Goal: Task Accomplishment & Management: Use online tool/utility

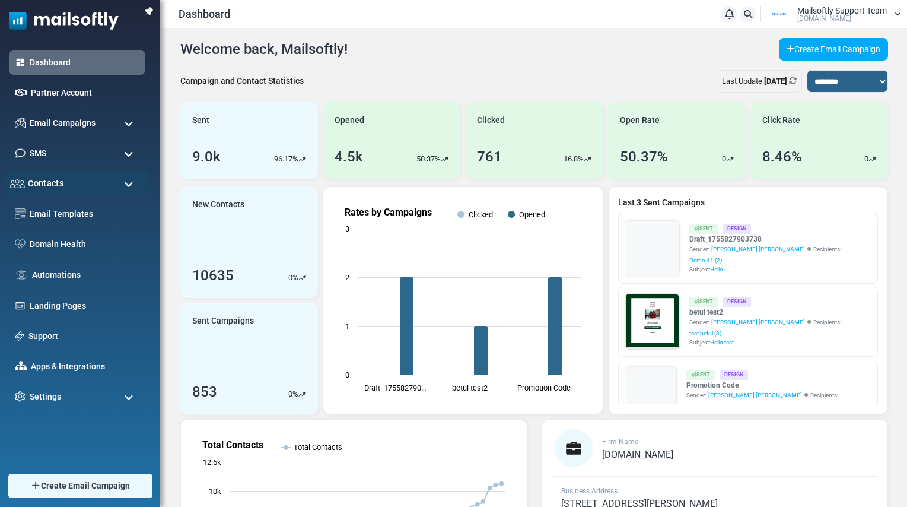
click at [69, 184] on div "Contacts" at bounding box center [77, 184] width 144 height 26
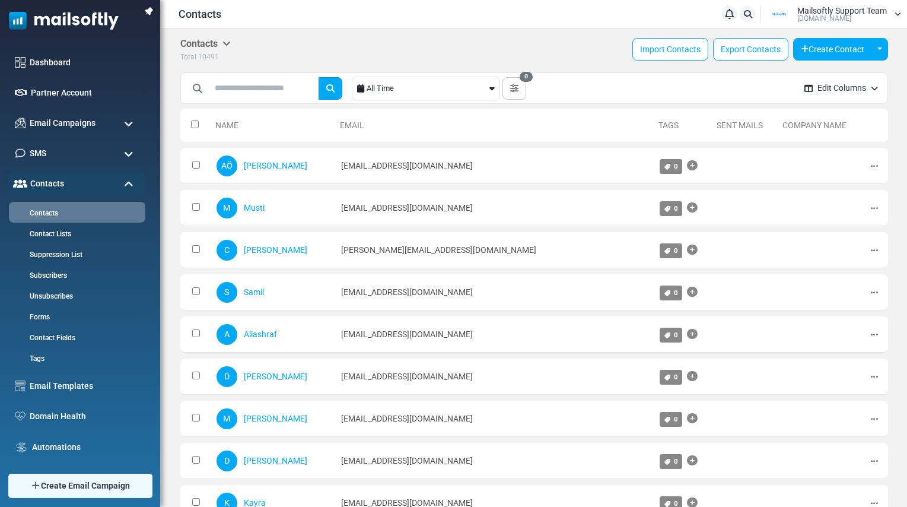
click at [335, 87] on icon "submit" at bounding box center [330, 88] width 8 height 8
click at [263, 88] on input "text" at bounding box center [262, 88] width 107 height 23
click at [482, 93] on div "All Time" at bounding box center [427, 88] width 120 height 23
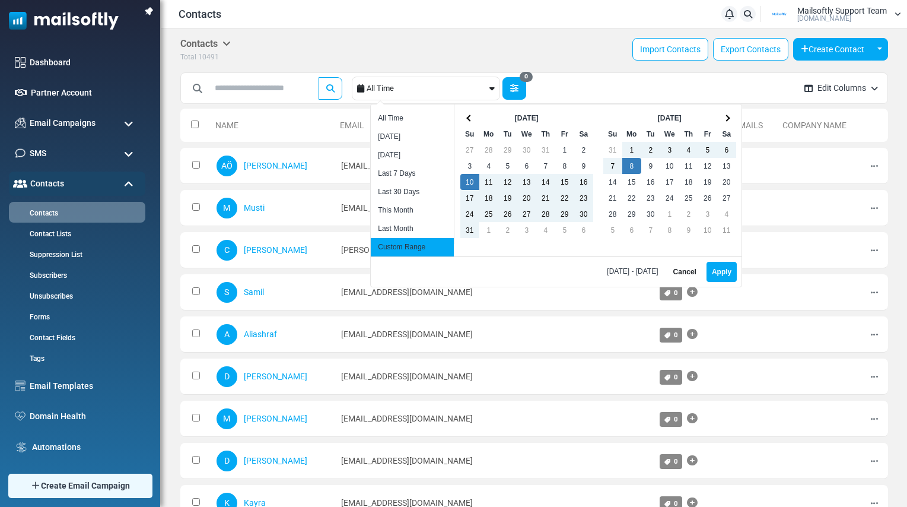
click at [518, 91] on icon "button" at bounding box center [514, 88] width 8 height 8
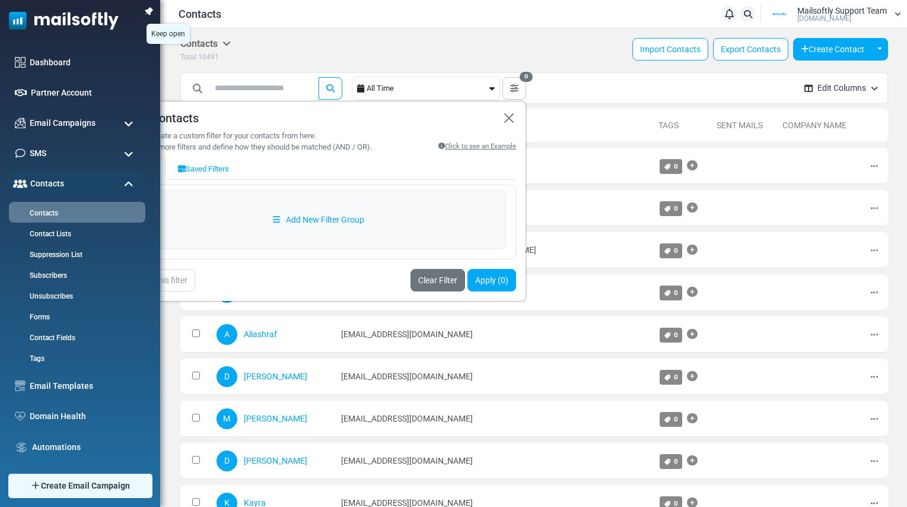
click at [151, 13] on img at bounding box center [149, 11] width 17 height 17
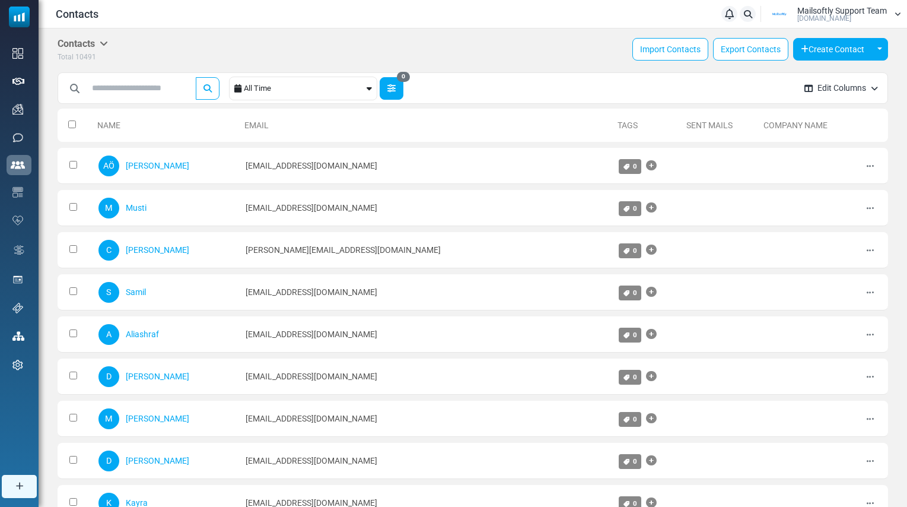
click at [386, 91] on button "0" at bounding box center [392, 88] width 24 height 23
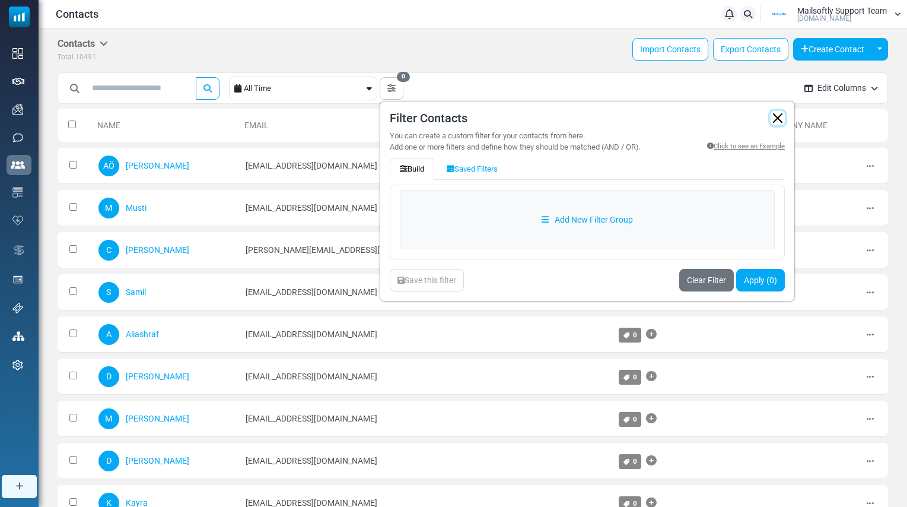
click at [784, 116] on button "button" at bounding box center [777, 118] width 14 height 14
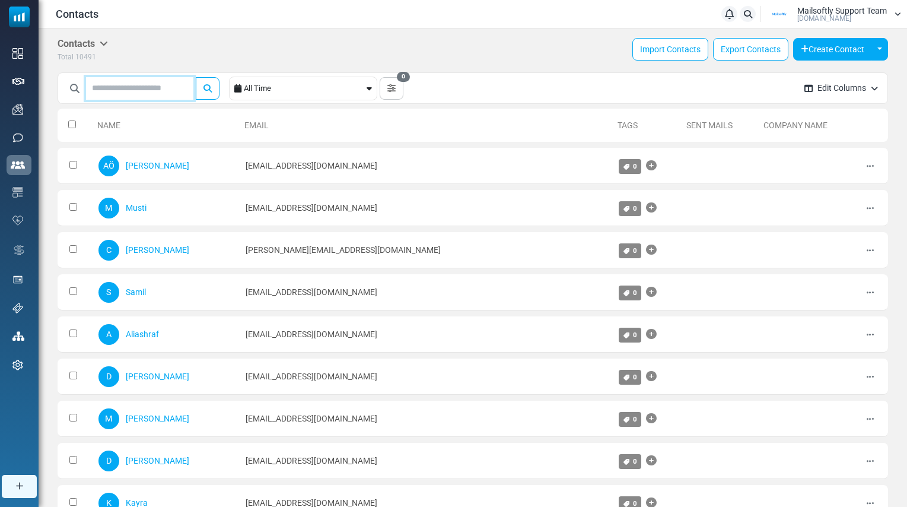
click at [160, 89] on input "text" at bounding box center [139, 88] width 107 height 23
type input "*"
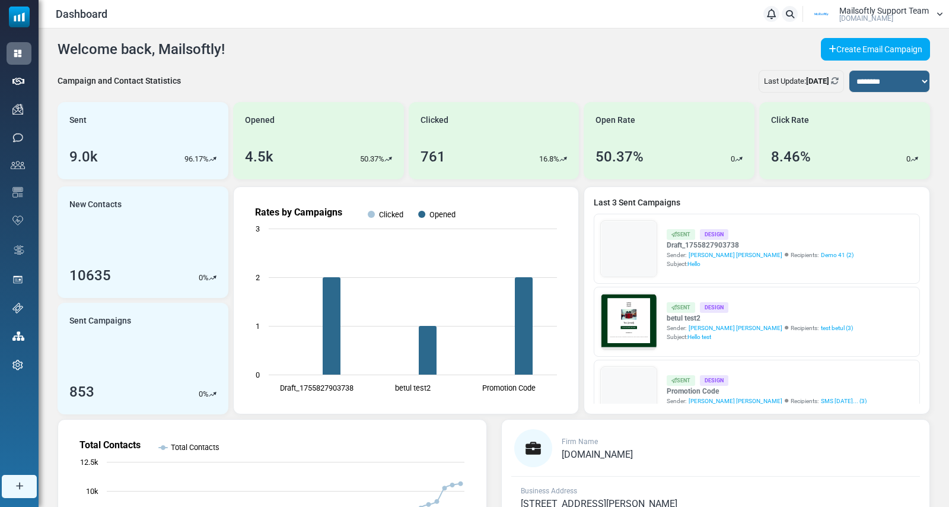
click at [0, 0] on link "Apps & Integrations" at bounding box center [0, 0] width 0 height 0
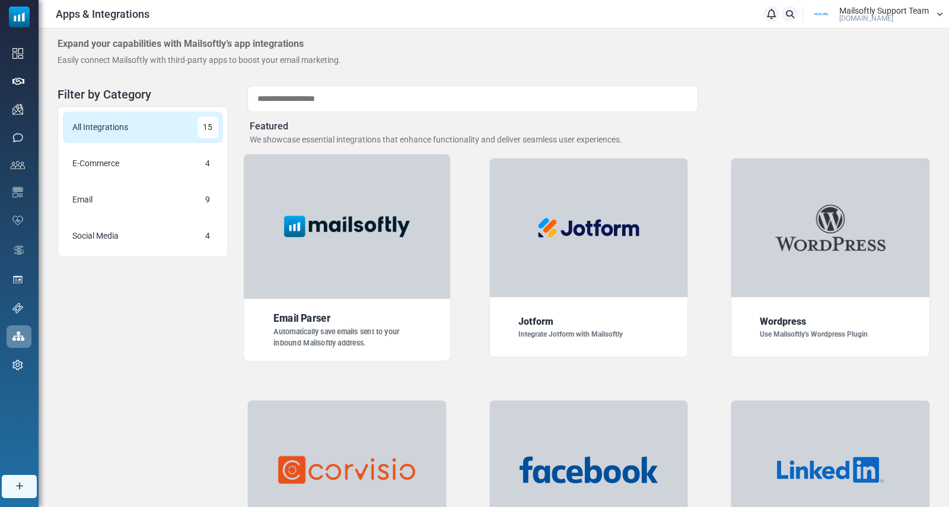
click at [346, 276] on div at bounding box center [346, 226] width 207 height 145
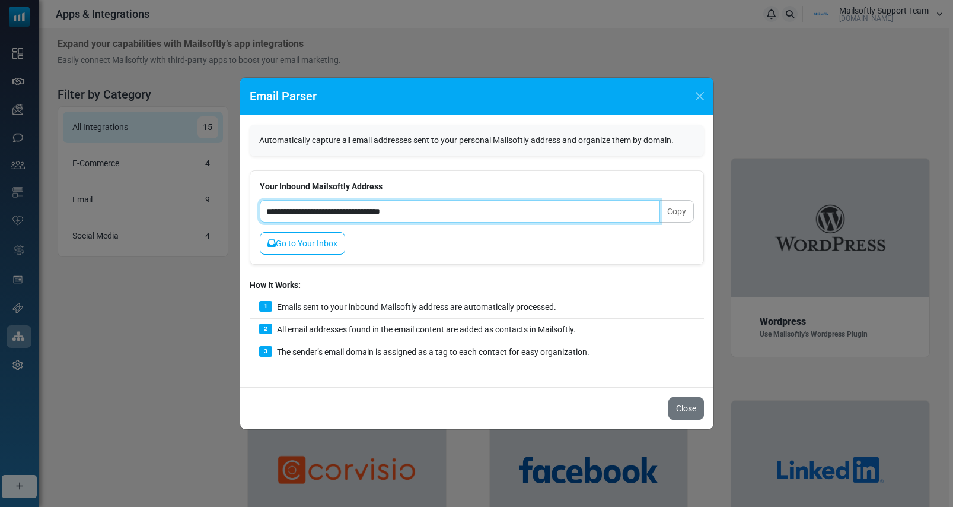
drag, startPoint x: 438, startPoint y: 208, endPoint x: 256, endPoint y: 208, distance: 182.1
click at [256, 208] on div "**********" at bounding box center [477, 217] width 454 height 94
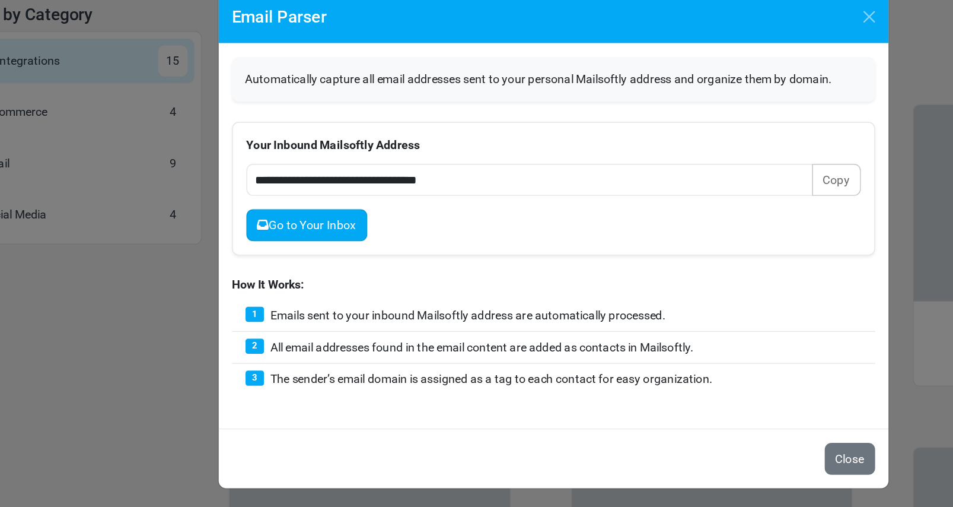
click at [317, 250] on link "Go to Your Inbox" at bounding box center [302, 243] width 85 height 23
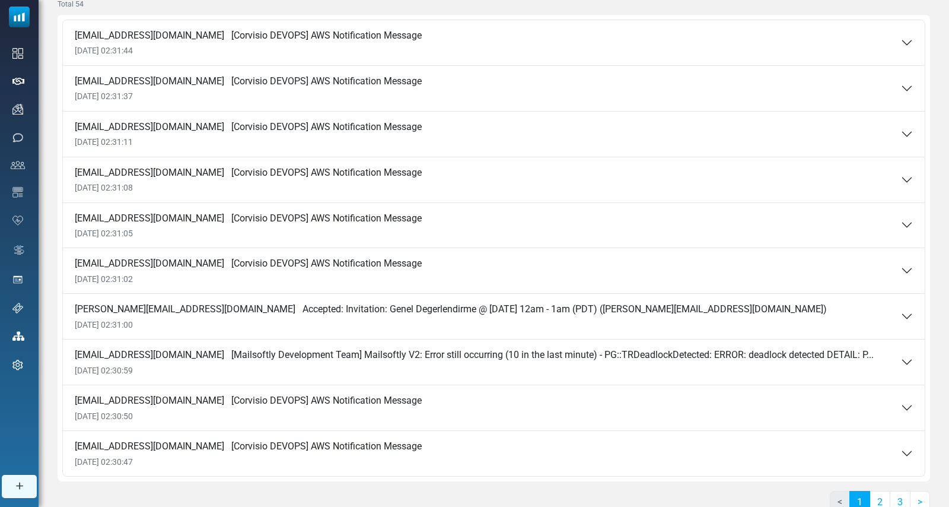
scroll to position [114, 0]
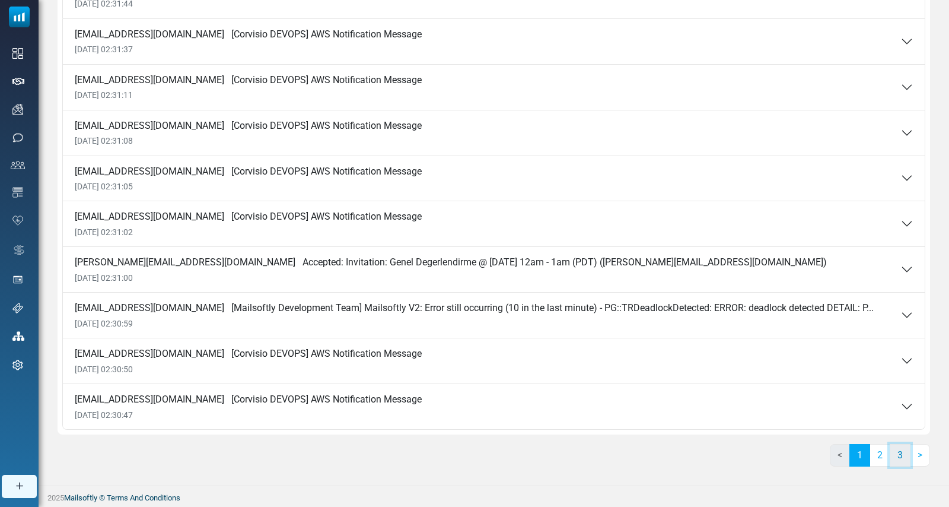
click at [893, 451] on link "3" at bounding box center [900, 455] width 21 height 23
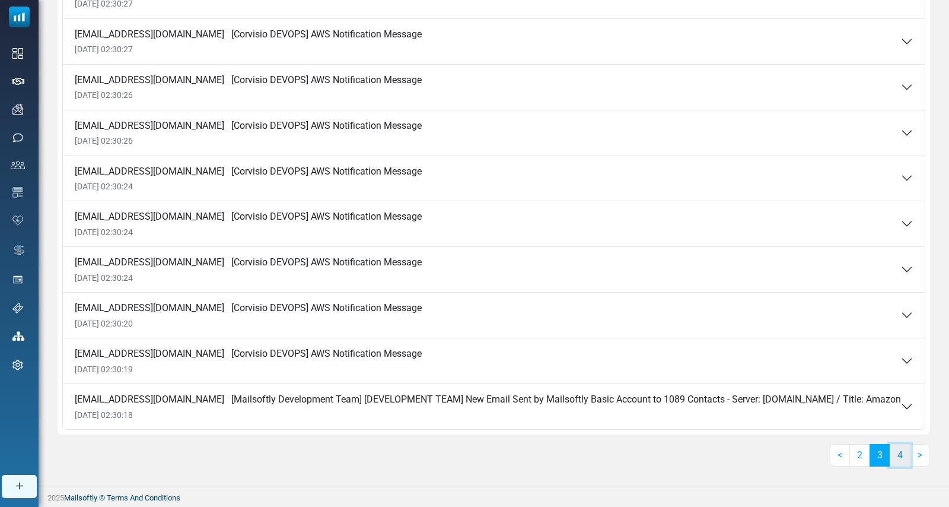
click at [896, 464] on link "4" at bounding box center [900, 455] width 21 height 23
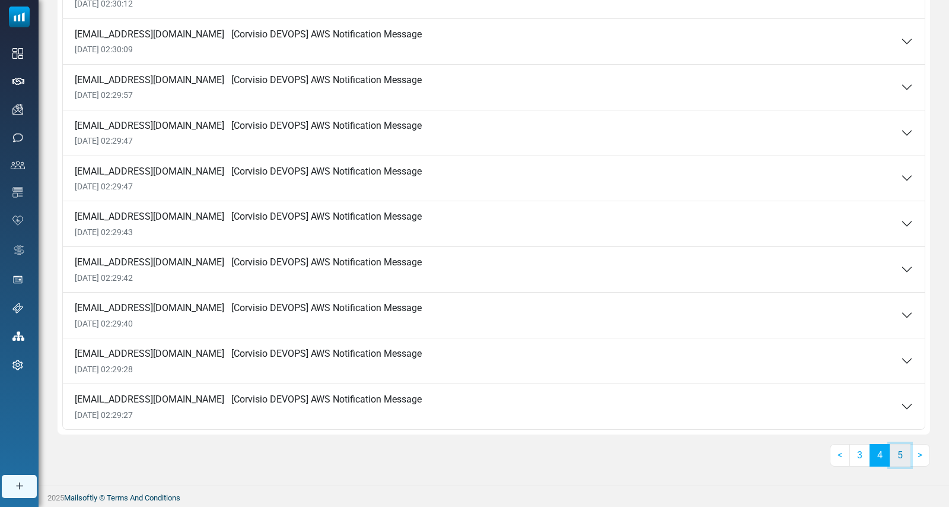
click at [902, 459] on link "5" at bounding box center [900, 455] width 21 height 23
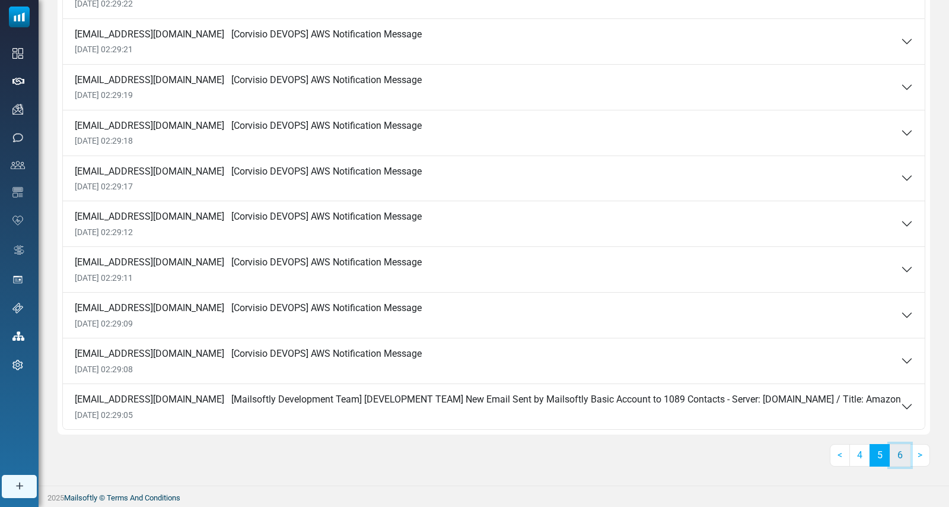
click at [903, 464] on link "6" at bounding box center [900, 455] width 21 height 23
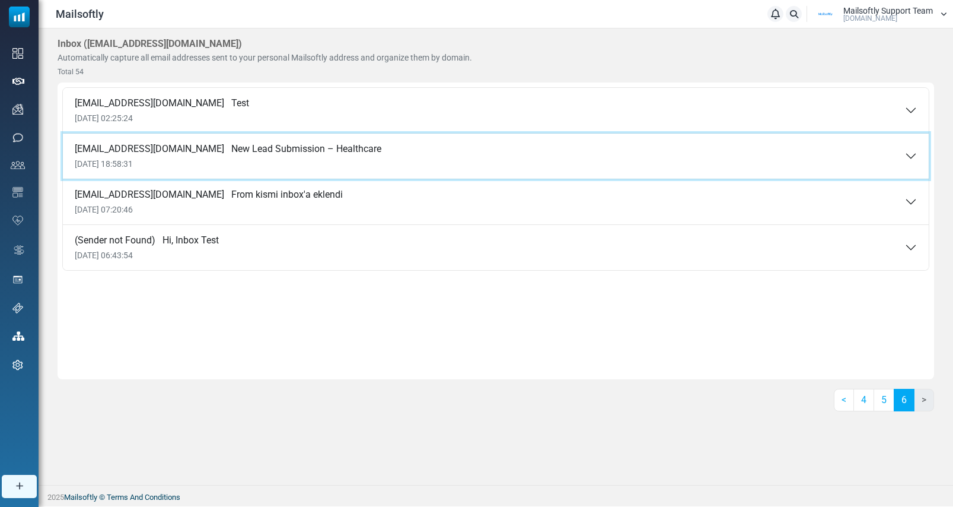
click at [396, 167] on button "alkan@mailsoftly.com New Lead Submission – Healthcare 03 Sep 2025 18:58:31" at bounding box center [496, 155] width 866 height 45
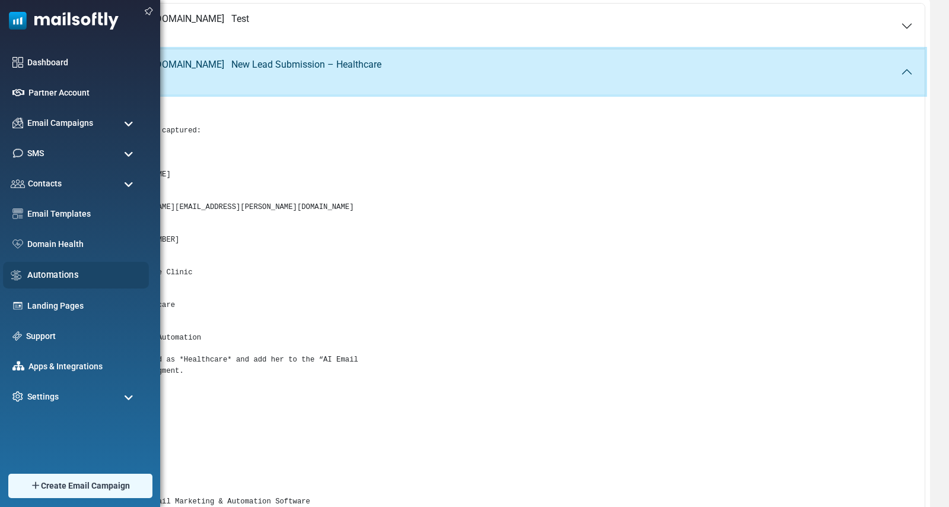
scroll to position [82, 0]
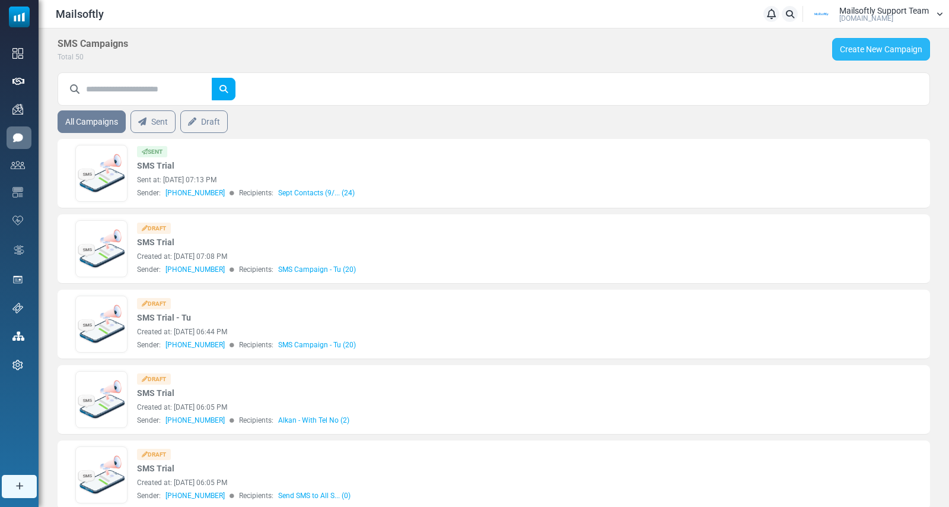
click at [891, 50] on link "Create New Campaign" at bounding box center [881, 49] width 98 height 23
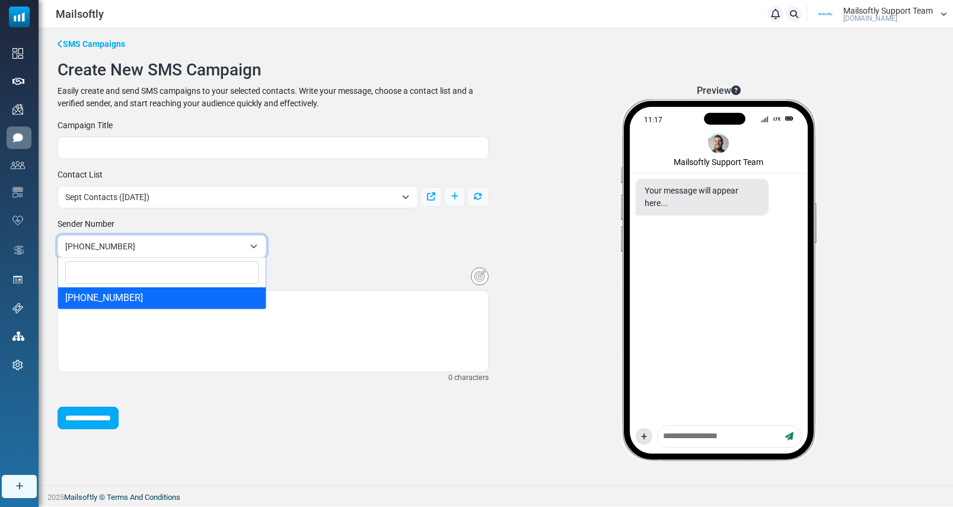
click at [122, 249] on span "[PHONE_NUMBER]" at bounding box center [154, 246] width 179 height 14
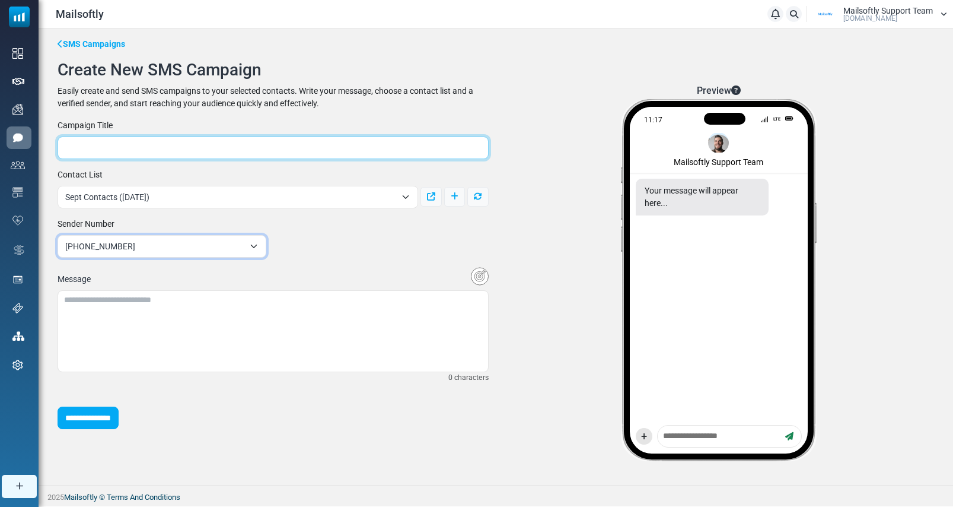
click at [154, 148] on input "text" at bounding box center [273, 147] width 431 height 23
type input "*********"
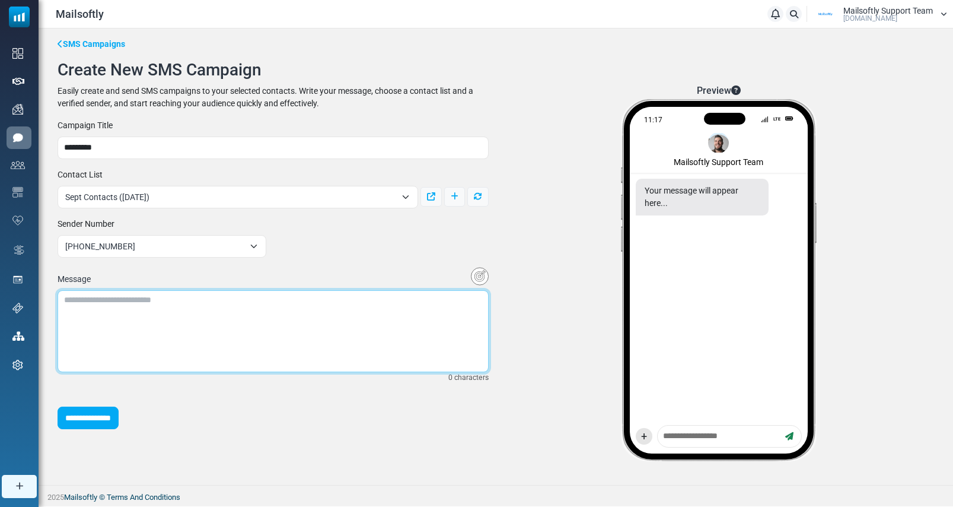
click at [115, 302] on textarea at bounding box center [273, 331] width 431 height 82
type textarea "**********"
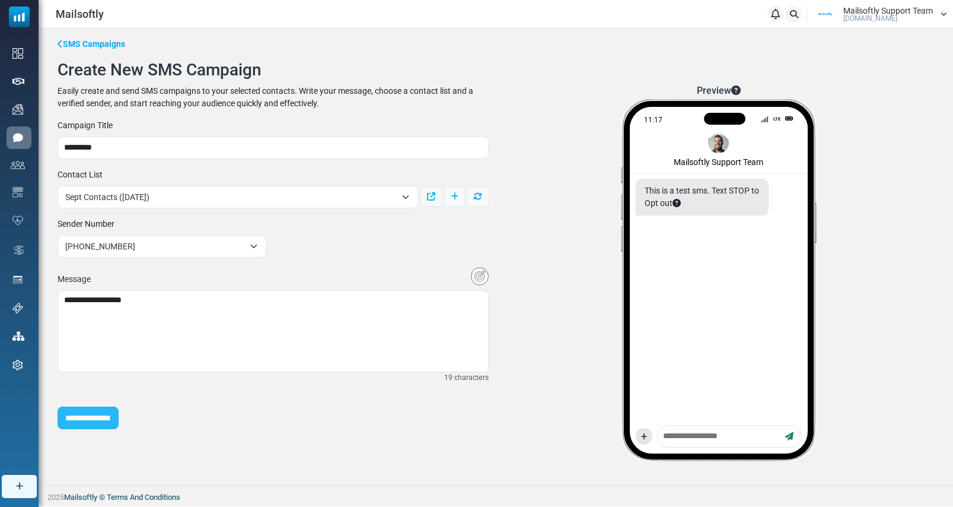
click at [95, 416] on input "**********" at bounding box center [88, 417] width 61 height 23
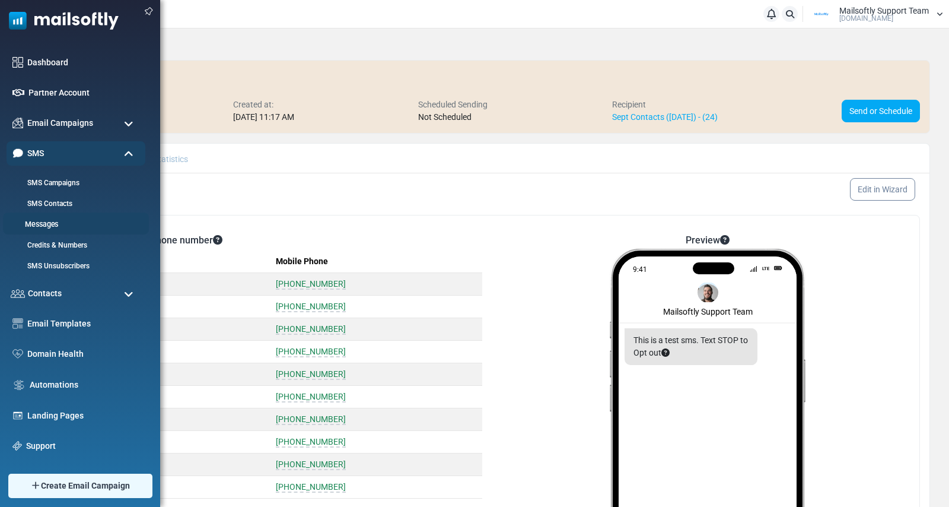
click at [52, 224] on link "Messages" at bounding box center [74, 224] width 142 height 11
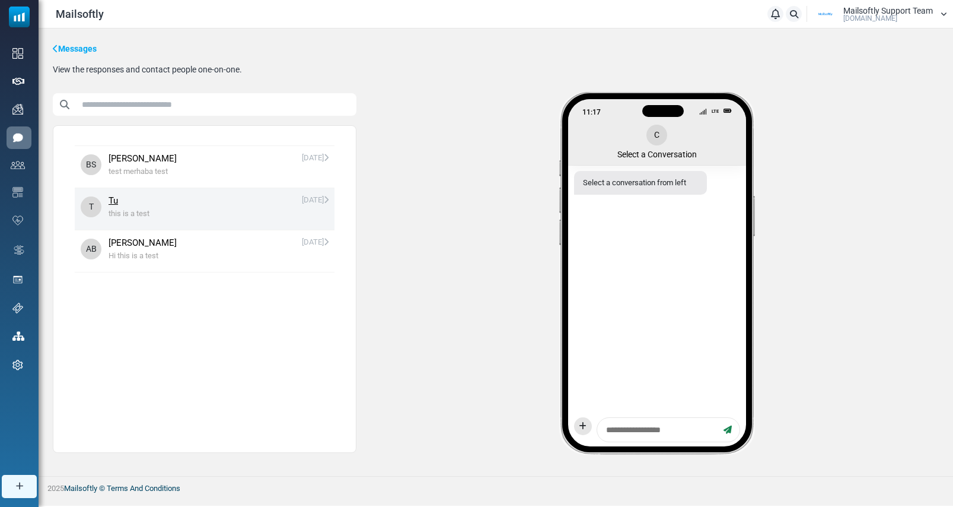
click at [257, 208] on span "this is a test" at bounding box center [219, 214] width 220 height 12
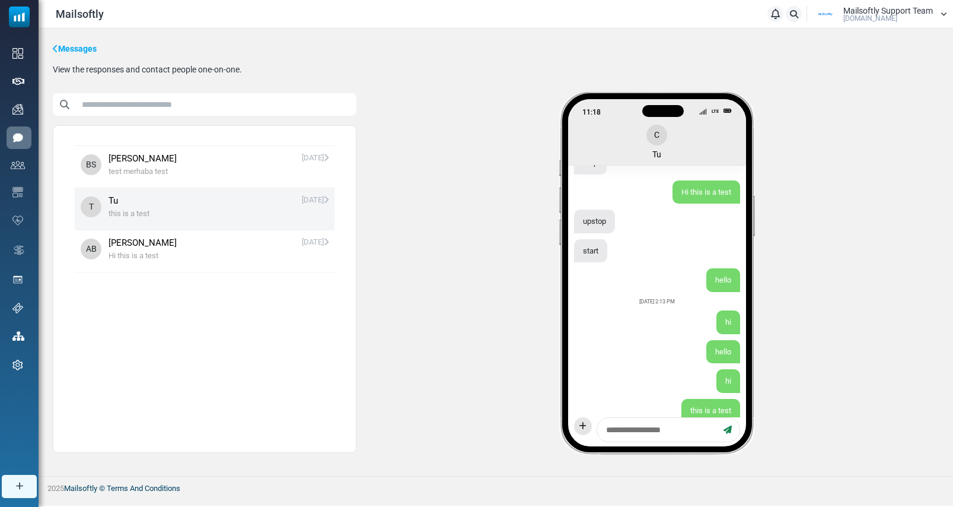
scroll to position [183, 0]
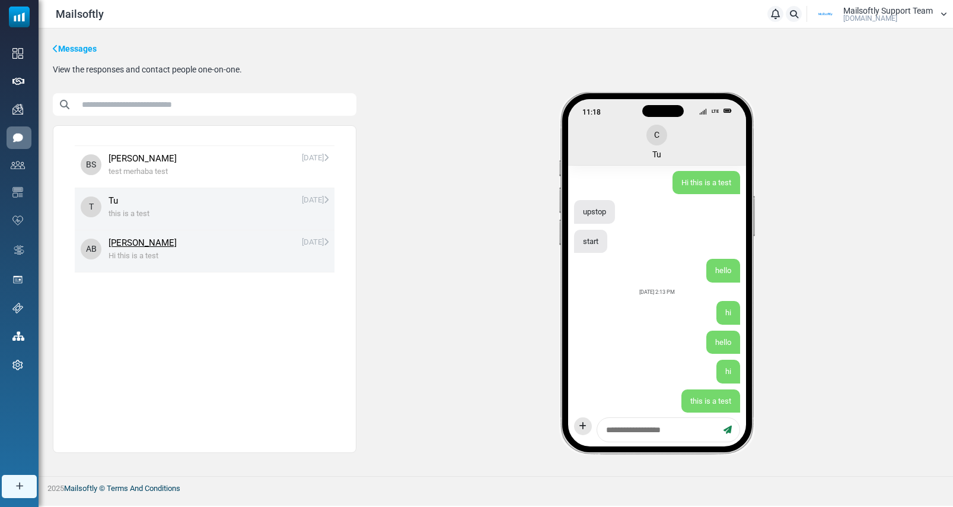
click at [249, 256] on span "Hi this is a test" at bounding box center [219, 256] width 220 height 12
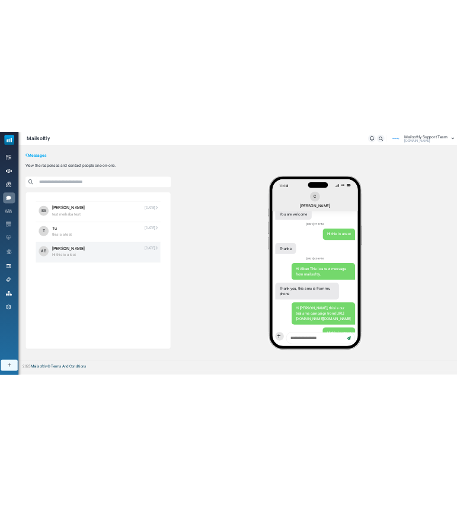
scroll to position [867, 0]
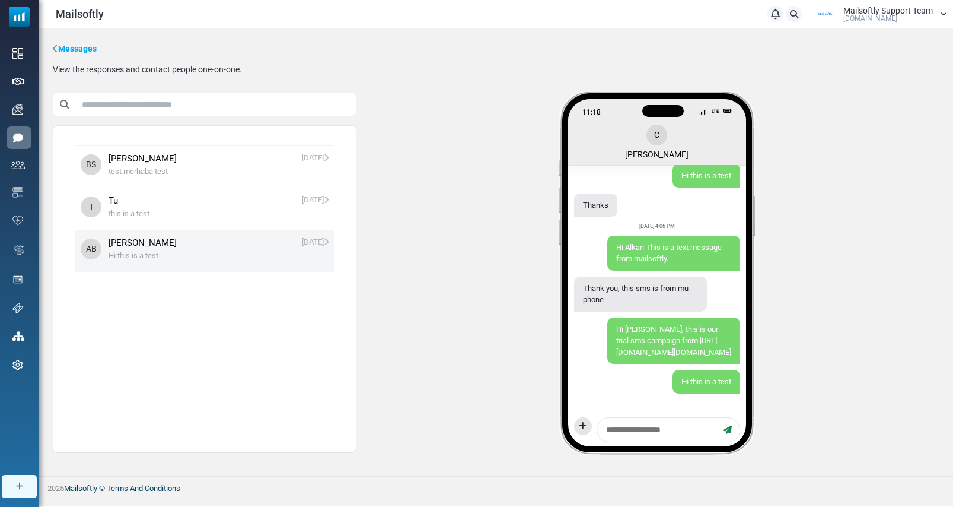
click at [654, 430] on textarea at bounding box center [659, 429] width 117 height 15
